Goal: Transaction & Acquisition: Purchase product/service

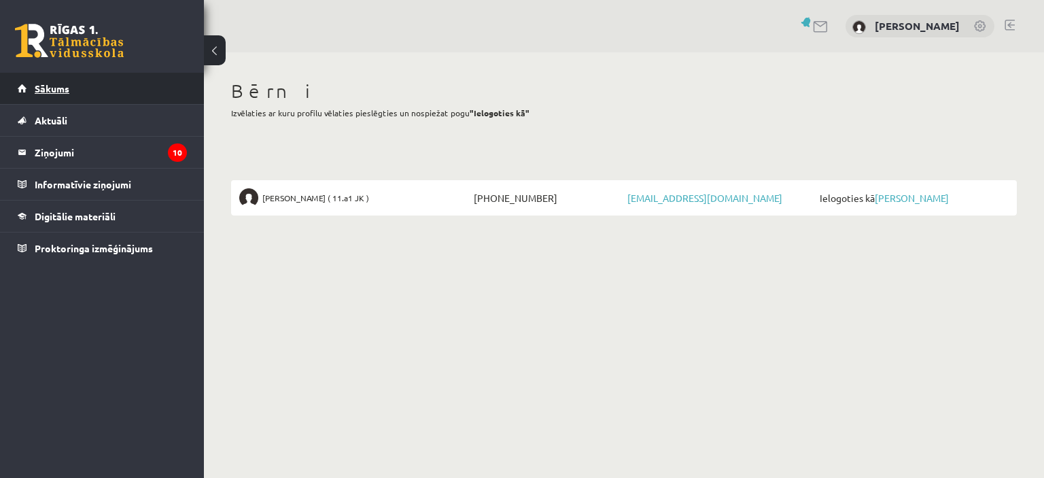
click at [76, 89] on link "Sākums" at bounding box center [102, 88] width 169 height 31
click at [923, 25] on link "[PERSON_NAME]" at bounding box center [917, 26] width 85 height 14
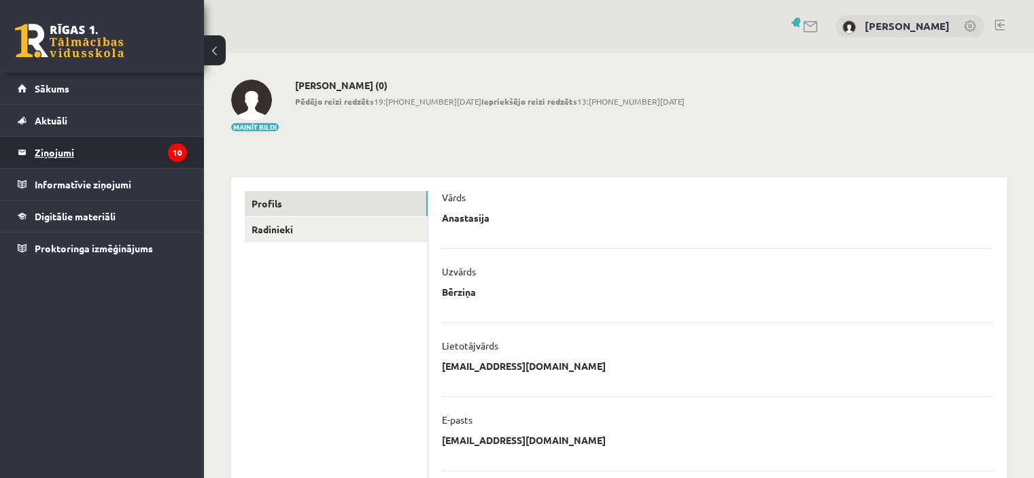
click at [46, 151] on legend "Ziņojumi 10" at bounding box center [111, 152] width 152 height 31
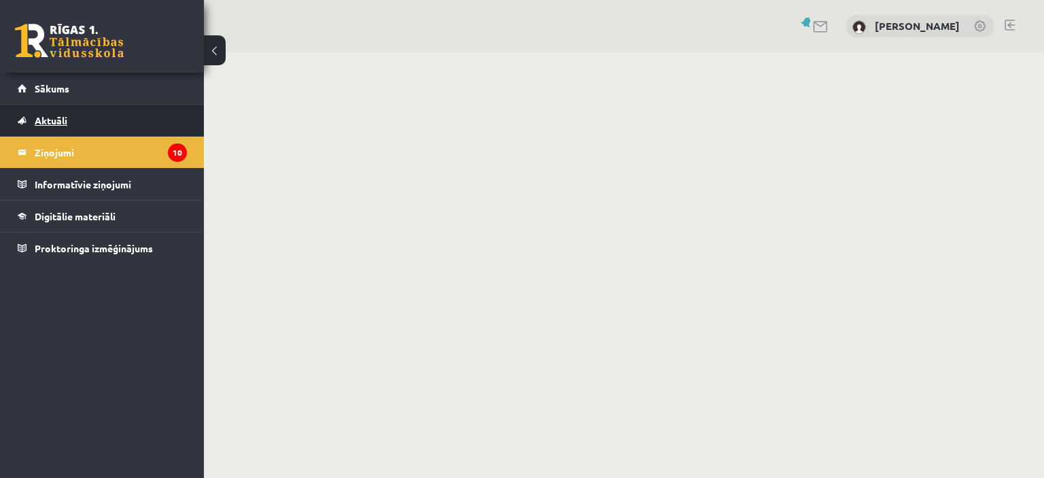
click at [65, 118] on span "Aktuāli" at bounding box center [51, 120] width 33 height 12
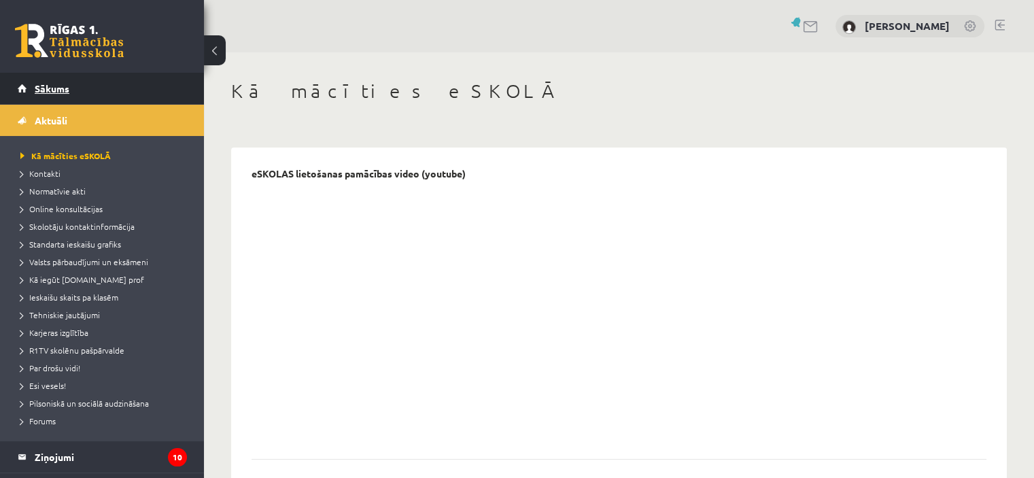
click at [69, 88] on span "Sākums" at bounding box center [52, 88] width 35 height 12
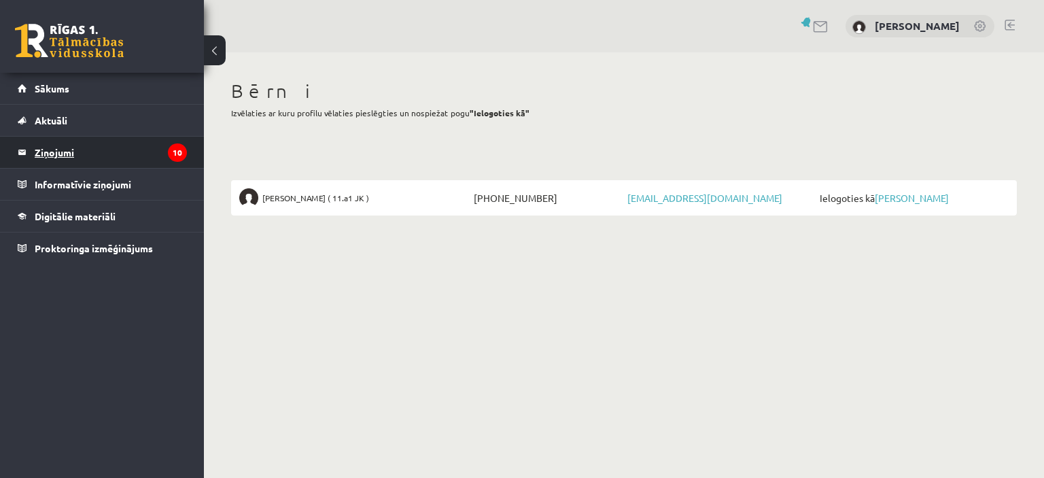
click at [65, 150] on legend "Ziņojumi 10" at bounding box center [111, 152] width 152 height 31
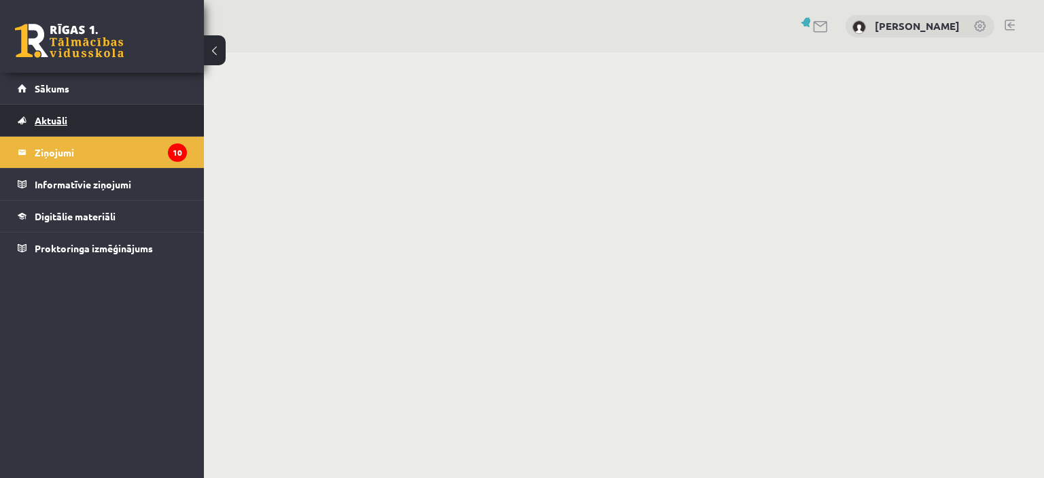
click at [69, 122] on link "Aktuāli" at bounding box center [102, 120] width 169 height 31
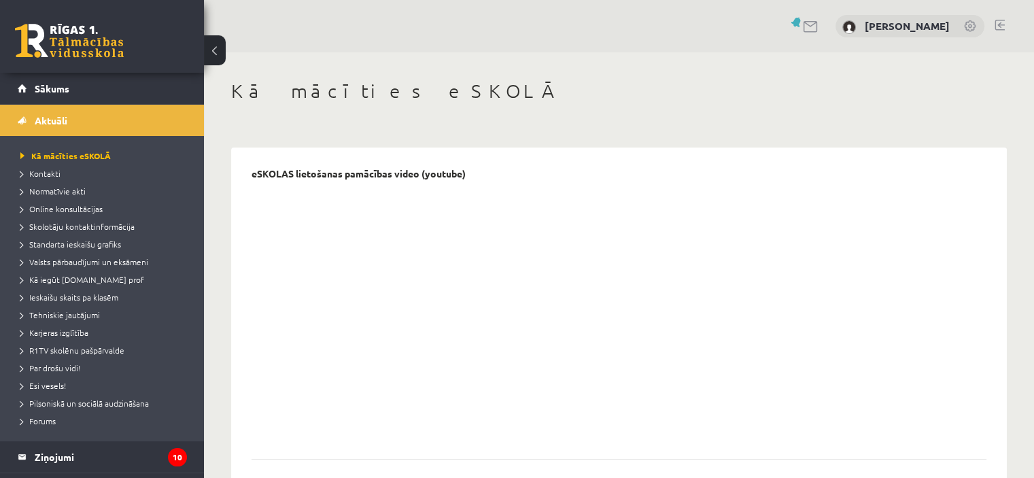
click at [921, 33] on div "[PERSON_NAME]" at bounding box center [910, 26] width 149 height 23
click at [947, 27] on link "[PERSON_NAME]" at bounding box center [907, 26] width 85 height 14
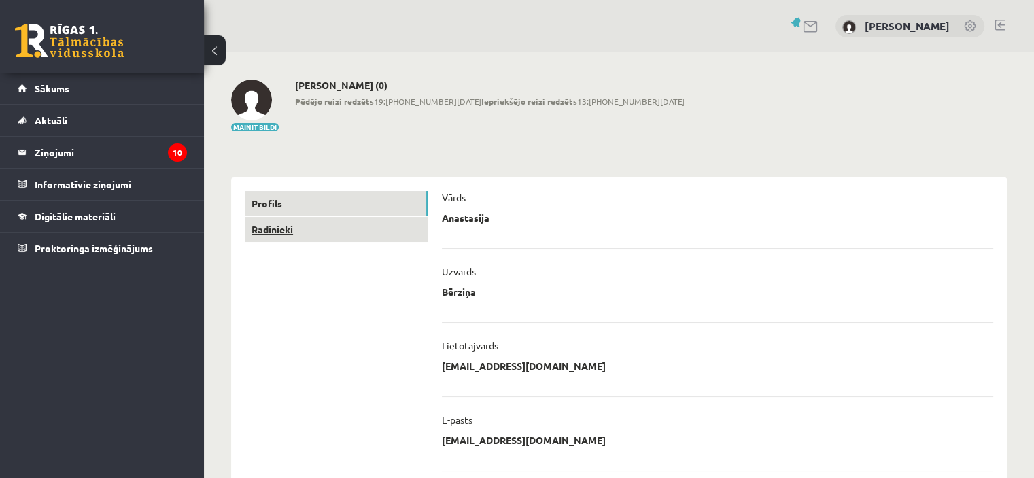
click at [273, 228] on link "Radinieki" at bounding box center [336, 229] width 183 height 25
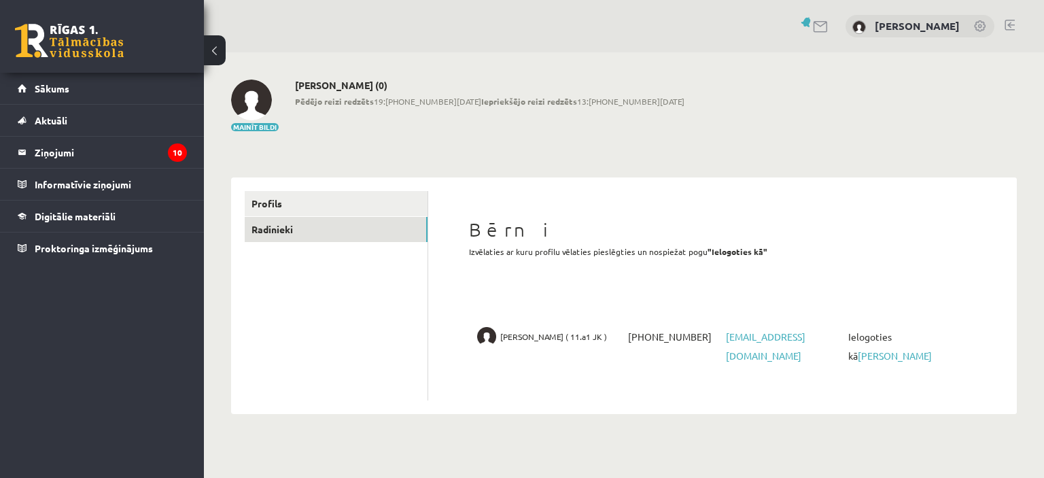
click at [215, 48] on button at bounding box center [215, 50] width 22 height 30
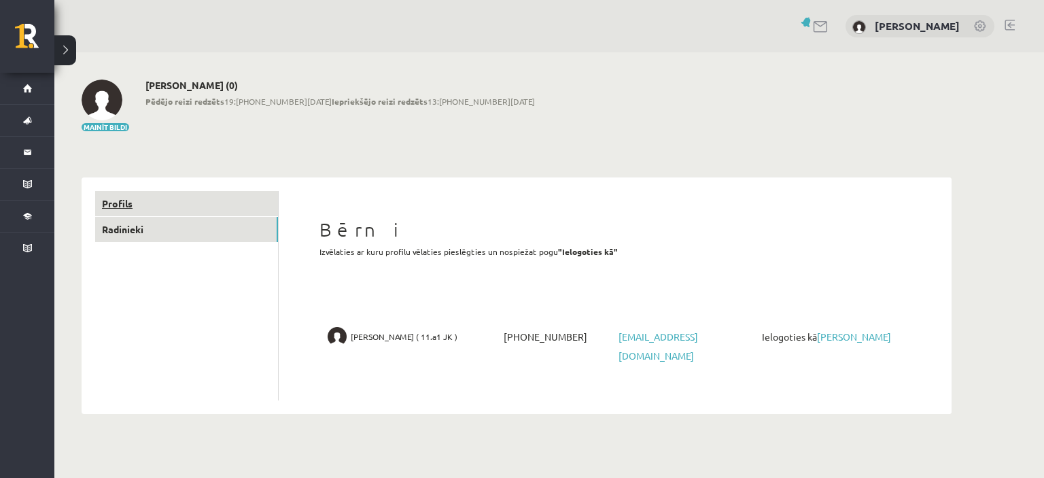
click at [152, 203] on link "Profils" at bounding box center [186, 203] width 183 height 25
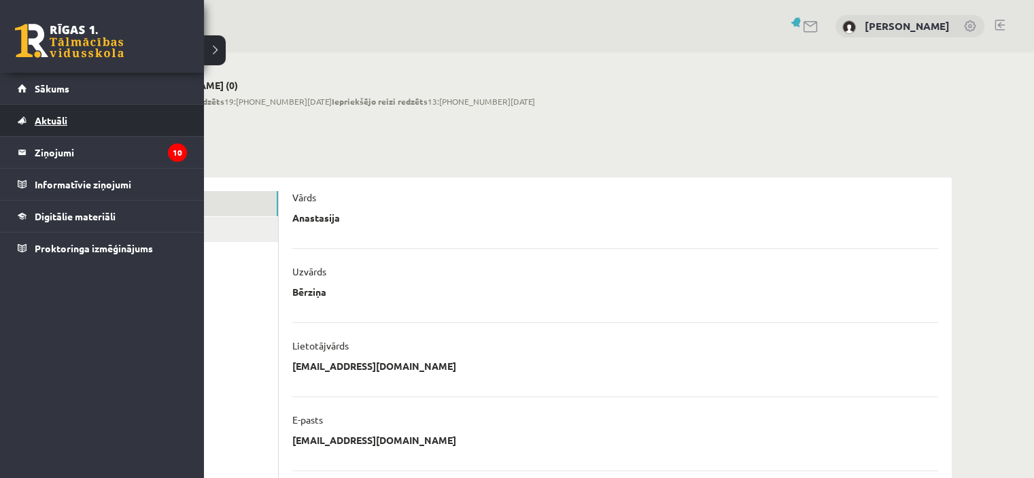
click at [41, 122] on span "Aktuāli" at bounding box center [51, 120] width 33 height 12
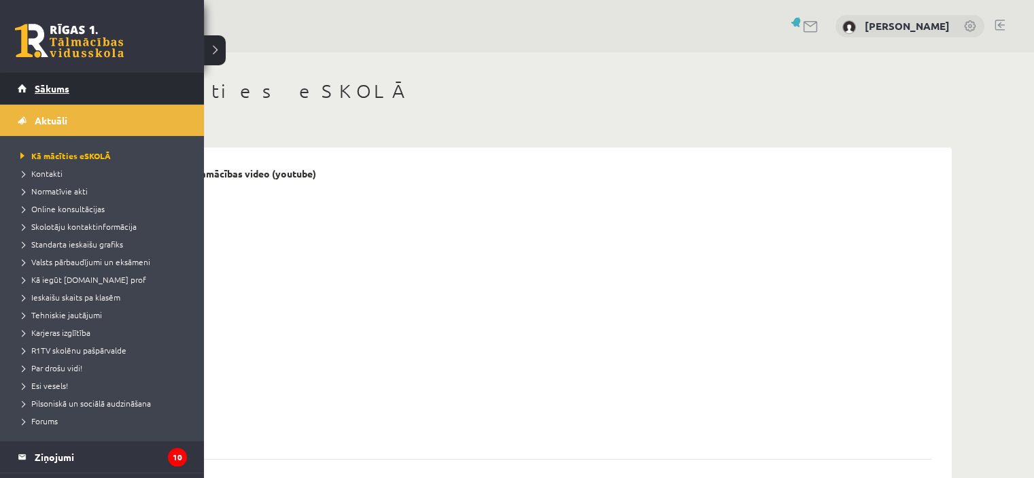
click at [60, 90] on span "Sākums" at bounding box center [52, 88] width 35 height 12
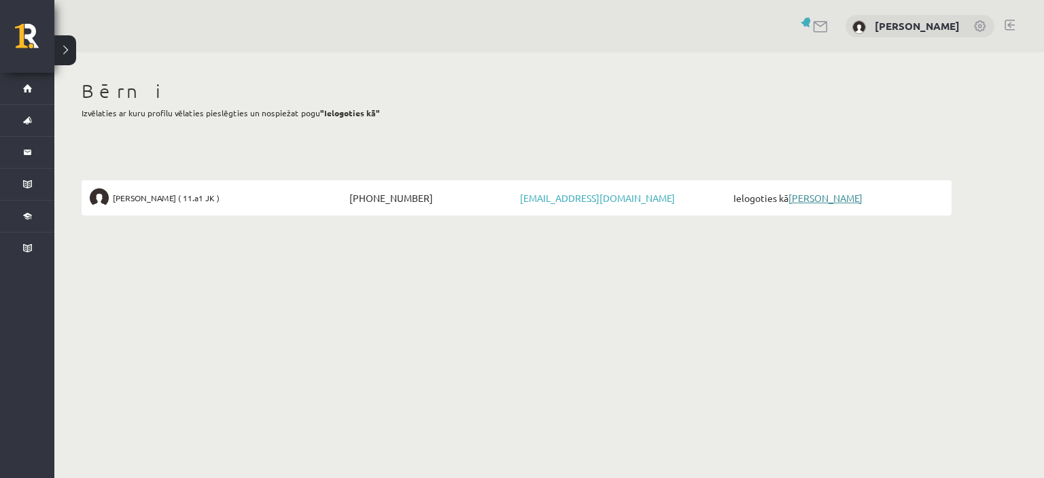
click at [827, 197] on link "[PERSON_NAME]" at bounding box center [826, 198] width 74 height 12
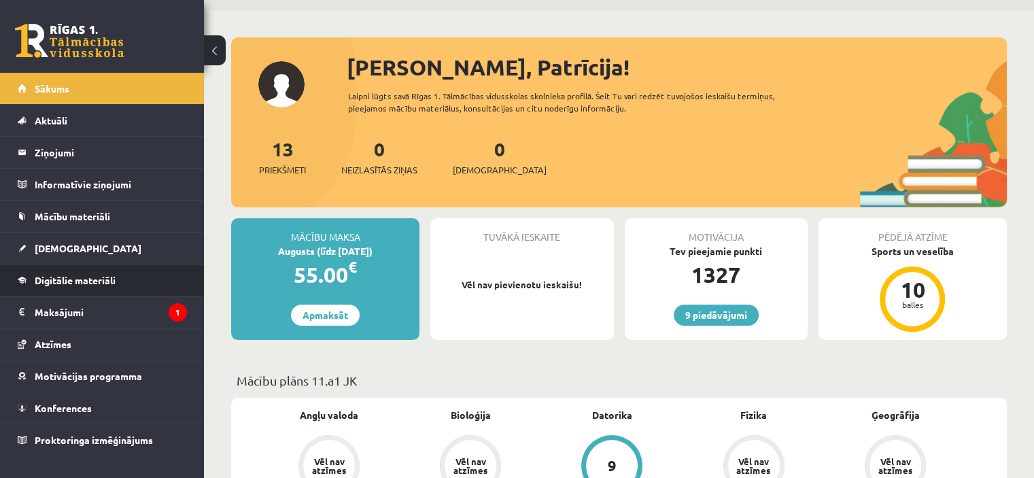
scroll to position [204, 0]
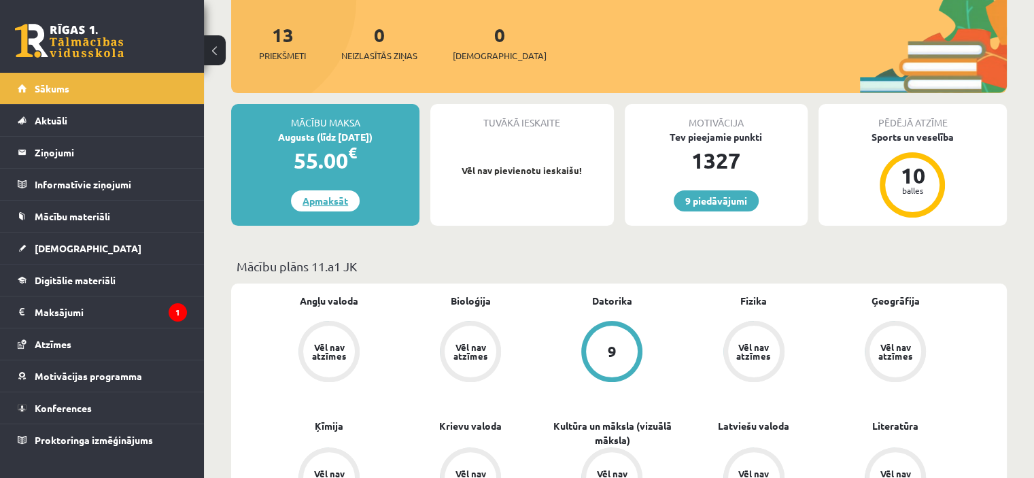
click at [334, 205] on link "Apmaksāt" at bounding box center [325, 200] width 69 height 21
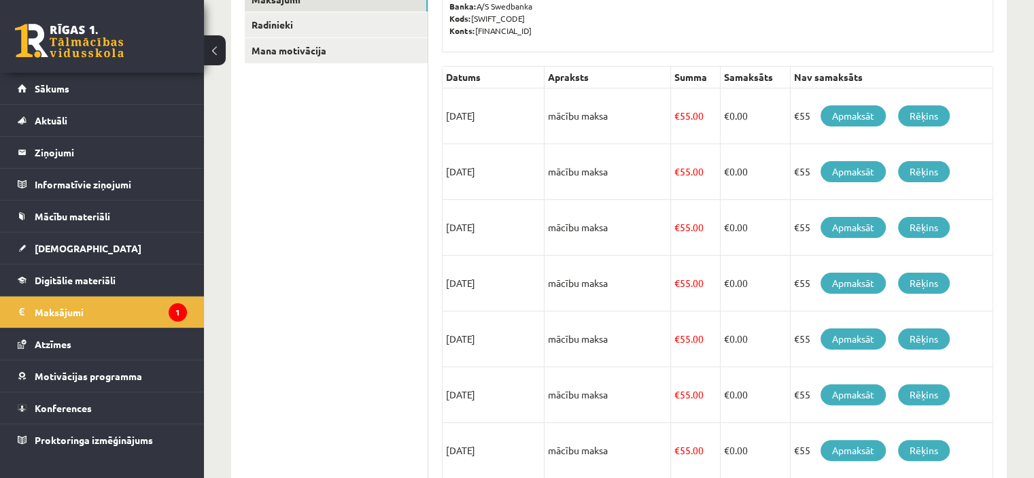
scroll to position [272, 0]
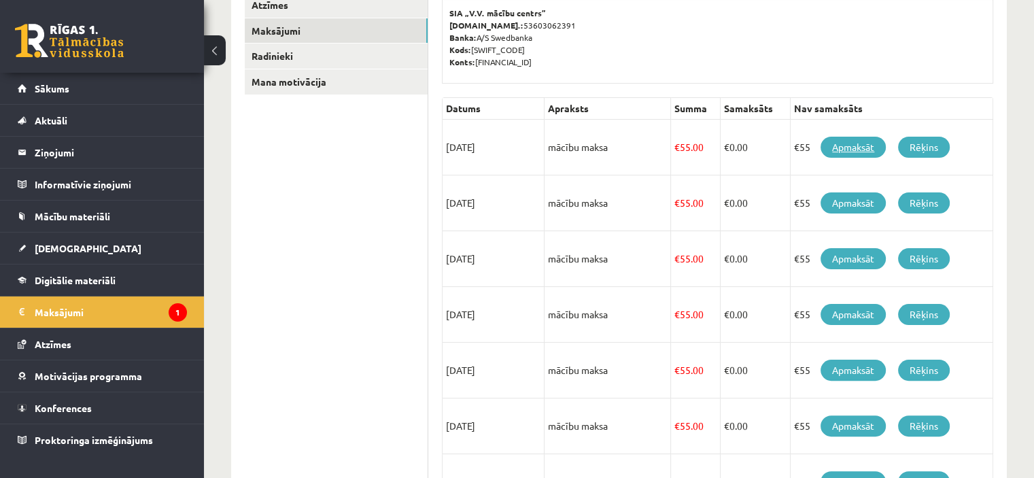
click at [846, 143] on link "Apmaksāt" at bounding box center [853, 147] width 65 height 21
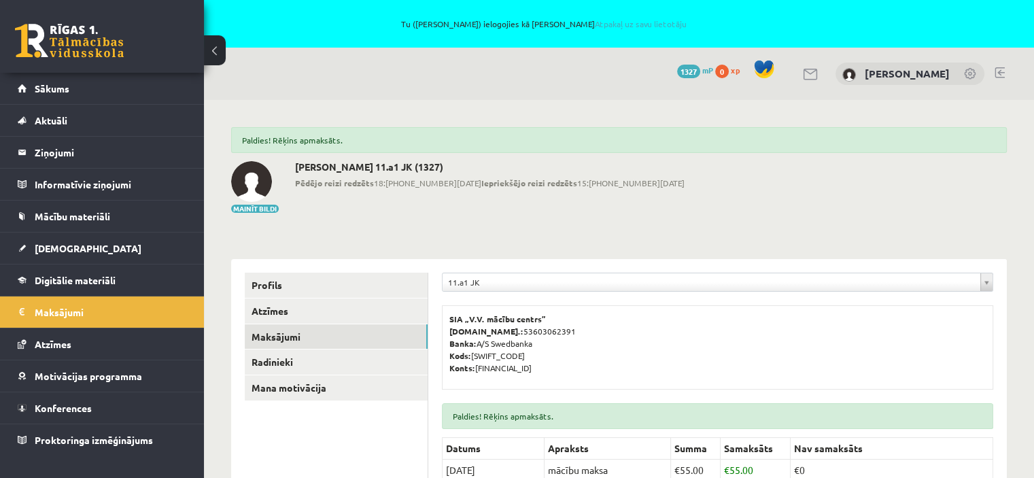
click at [69, 41] on link at bounding box center [69, 41] width 109 height 34
